Goal: Navigation & Orientation: Find specific page/section

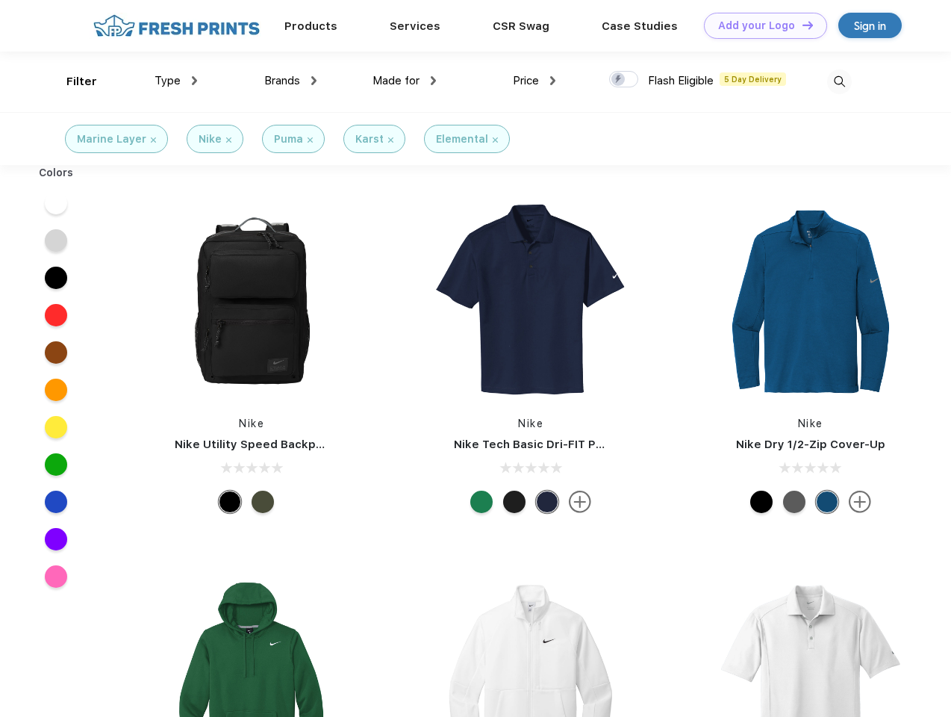
scroll to position [1, 0]
click at [760, 25] on link "Add your Logo Design Tool" at bounding box center [765, 26] width 123 height 26
click at [0, 0] on div "Design Tool" at bounding box center [0, 0] width 0 height 0
click at [801, 25] on link "Add your Logo Design Tool" at bounding box center [765, 26] width 123 height 26
click at [72, 81] on div "Filter" at bounding box center [81, 81] width 31 height 17
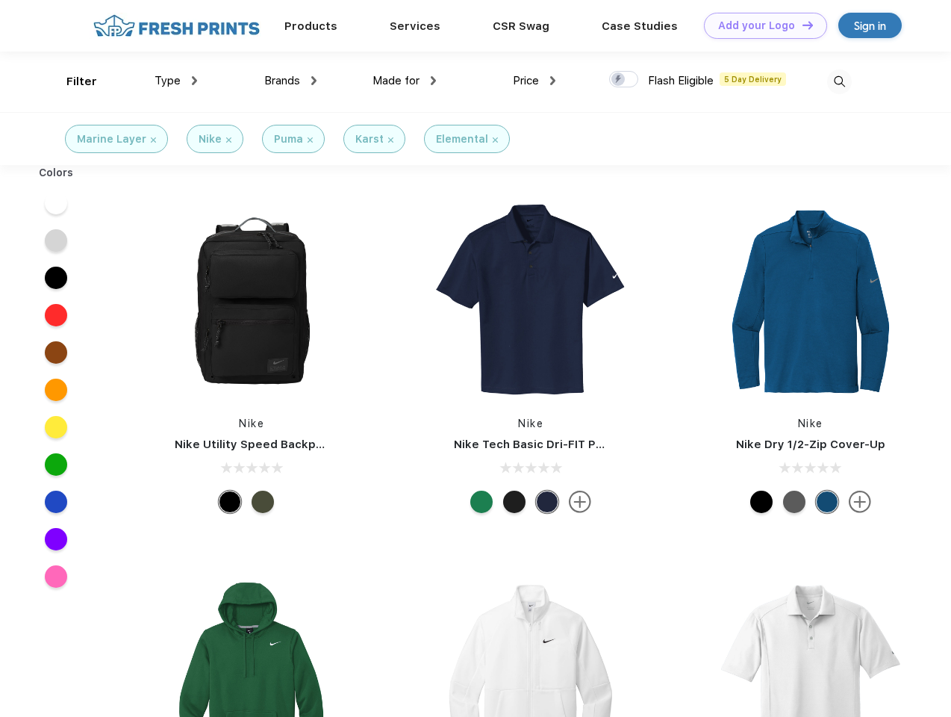
click at [176, 81] on span "Type" at bounding box center [168, 80] width 26 height 13
click at [290, 81] on span "Brands" at bounding box center [282, 80] width 36 height 13
click at [405, 81] on span "Made for" at bounding box center [396, 80] width 47 height 13
click at [535, 81] on span "Price" at bounding box center [526, 80] width 26 height 13
click at [624, 80] on div at bounding box center [623, 79] width 29 height 16
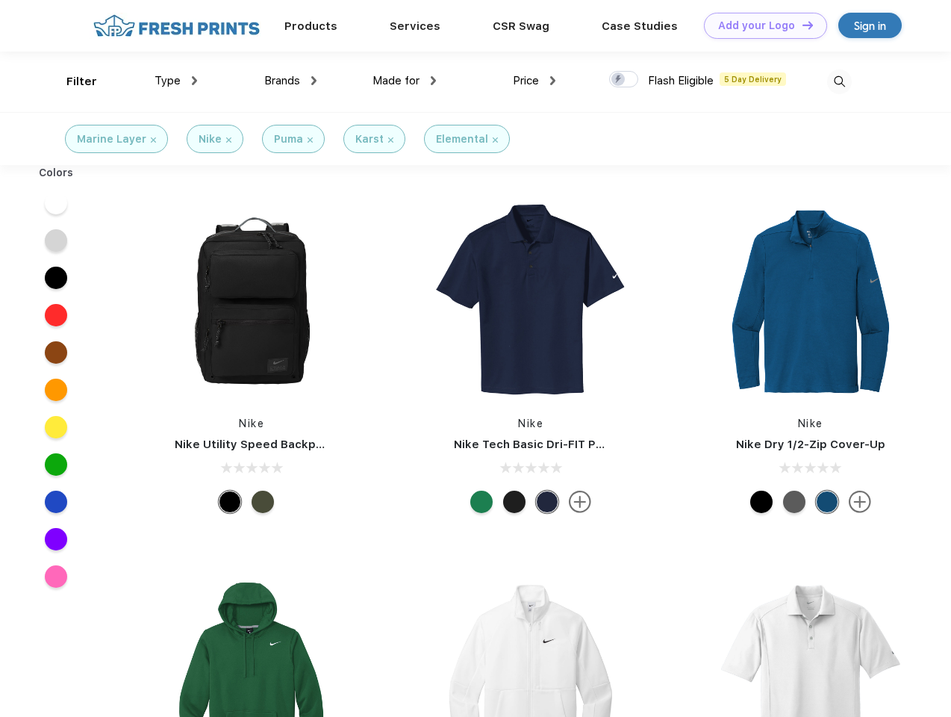
click at [619, 80] on input "checkbox" at bounding box center [614, 75] width 10 height 10
click at [839, 81] on img at bounding box center [839, 81] width 25 height 25
